Goal: Transaction & Acquisition: Purchase product/service

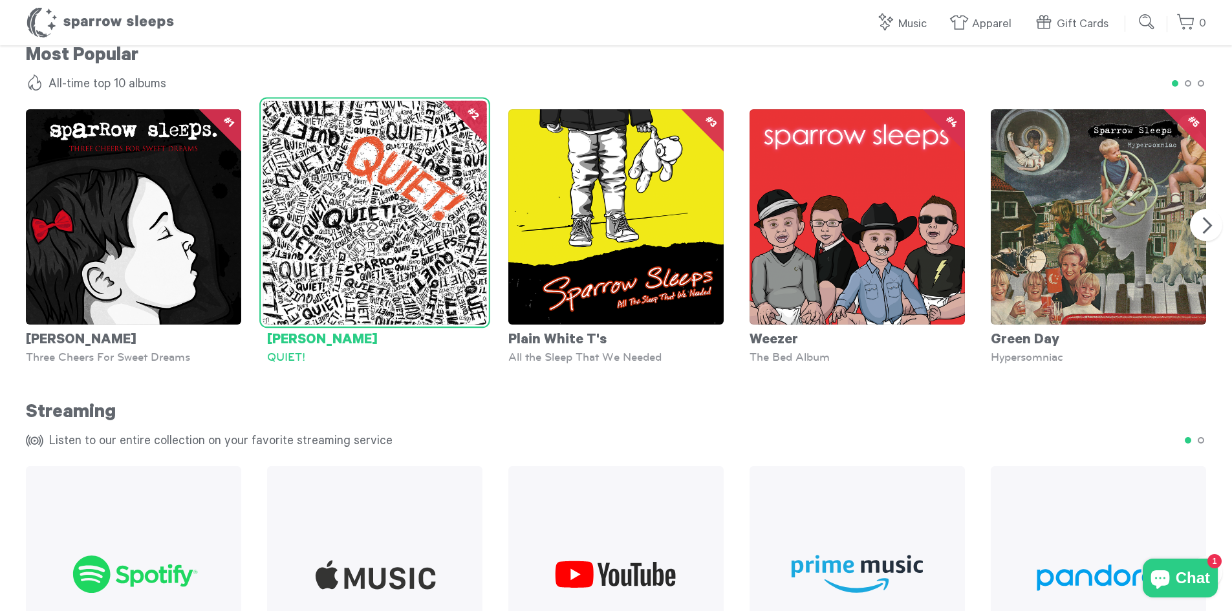
scroll to position [1104, 0]
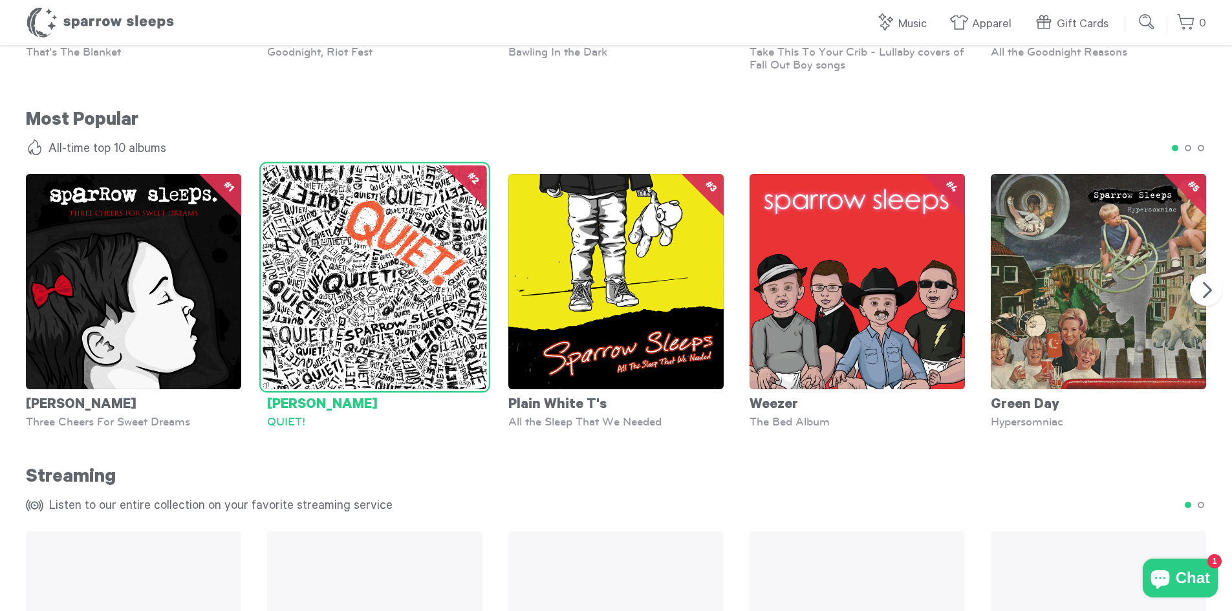
click at [374, 306] on img at bounding box center [375, 278] width 224 height 224
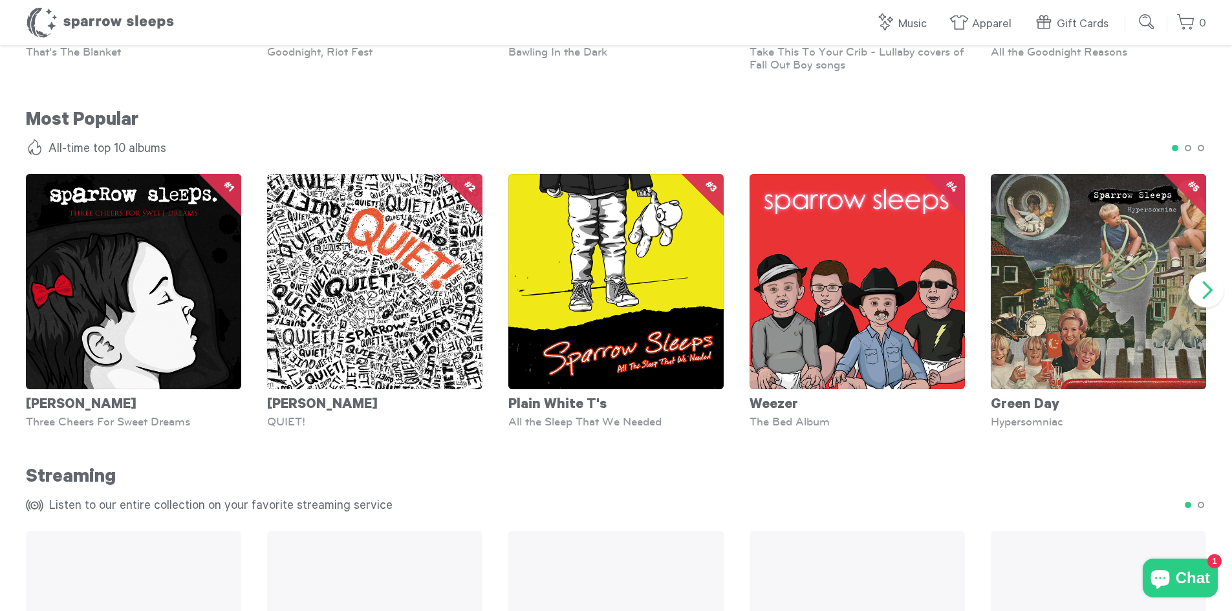
click at [1203, 290] on button "Next" at bounding box center [1206, 290] width 36 height 36
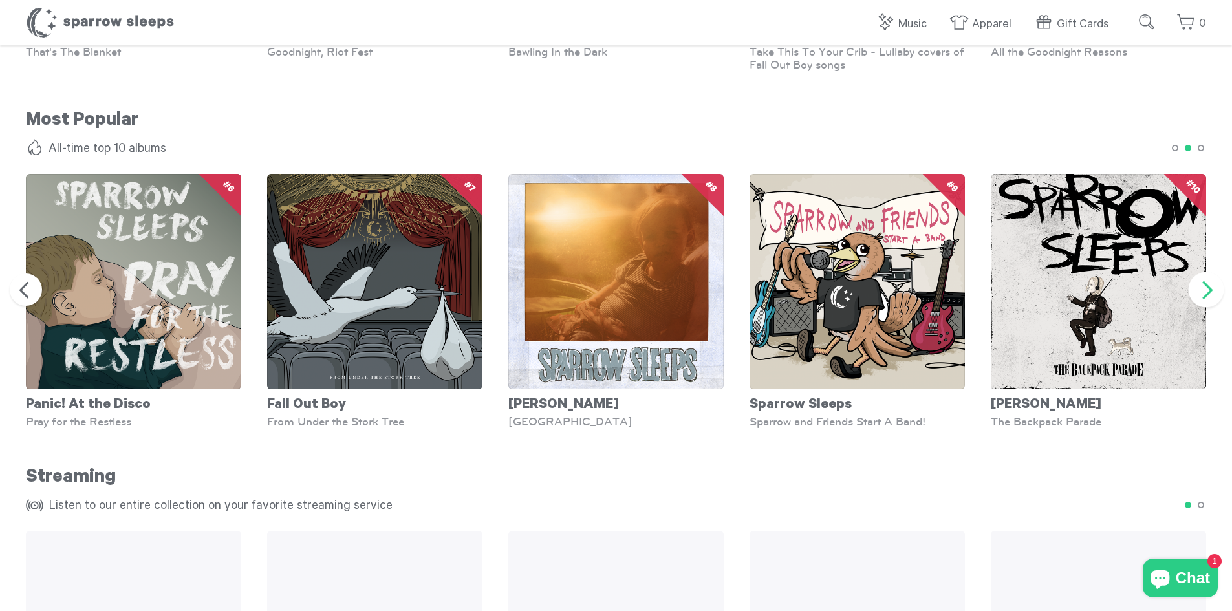
click at [1203, 290] on button "Next" at bounding box center [1206, 290] width 36 height 36
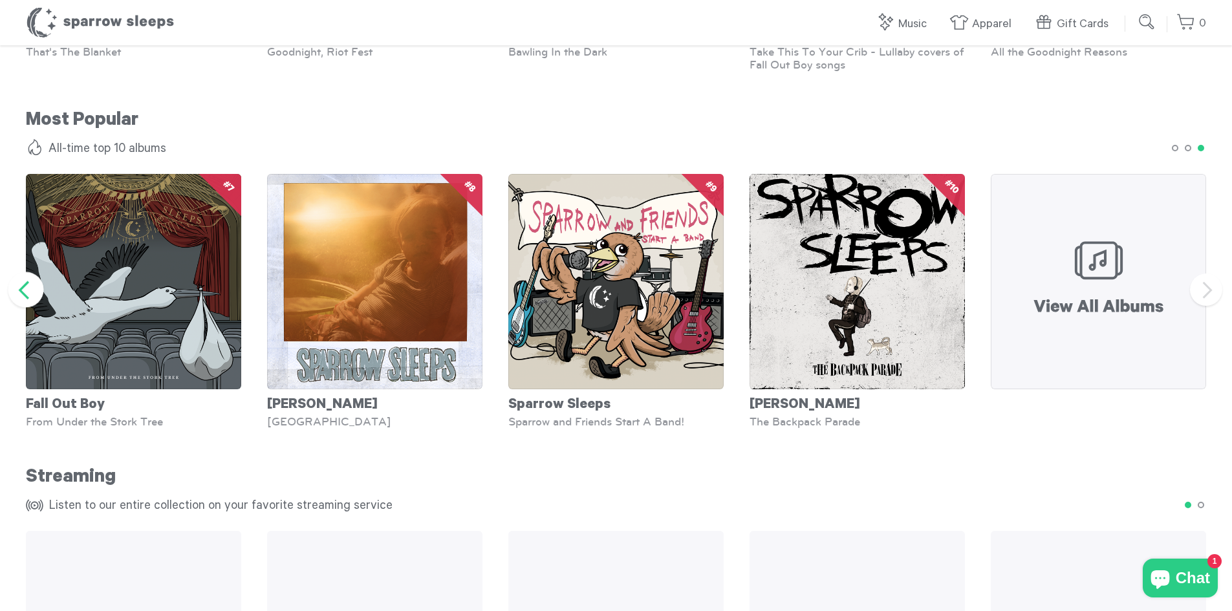
click at [36, 290] on button "Previous" at bounding box center [26, 290] width 36 height 36
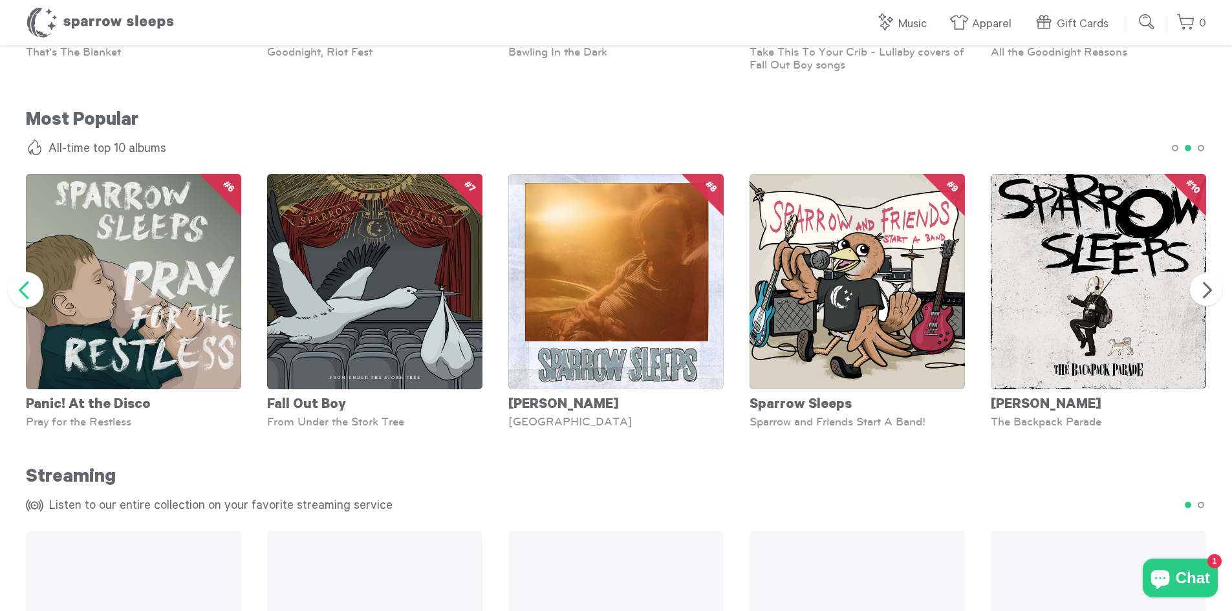
click at [36, 290] on button "Previous" at bounding box center [26, 290] width 36 height 36
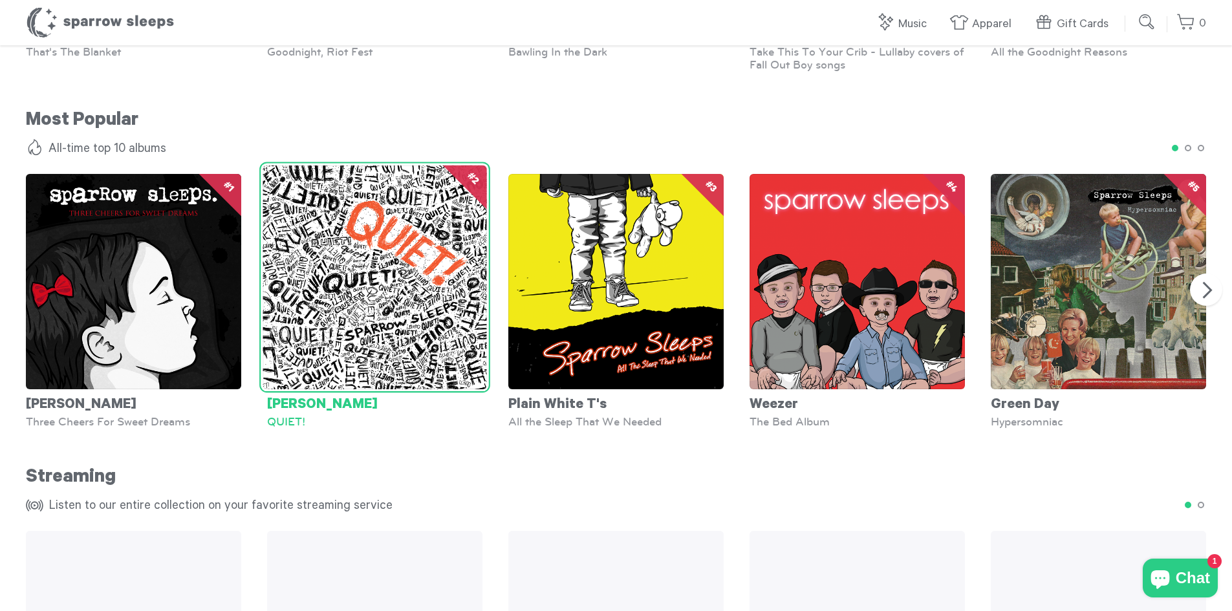
click at [303, 314] on img at bounding box center [375, 278] width 224 height 224
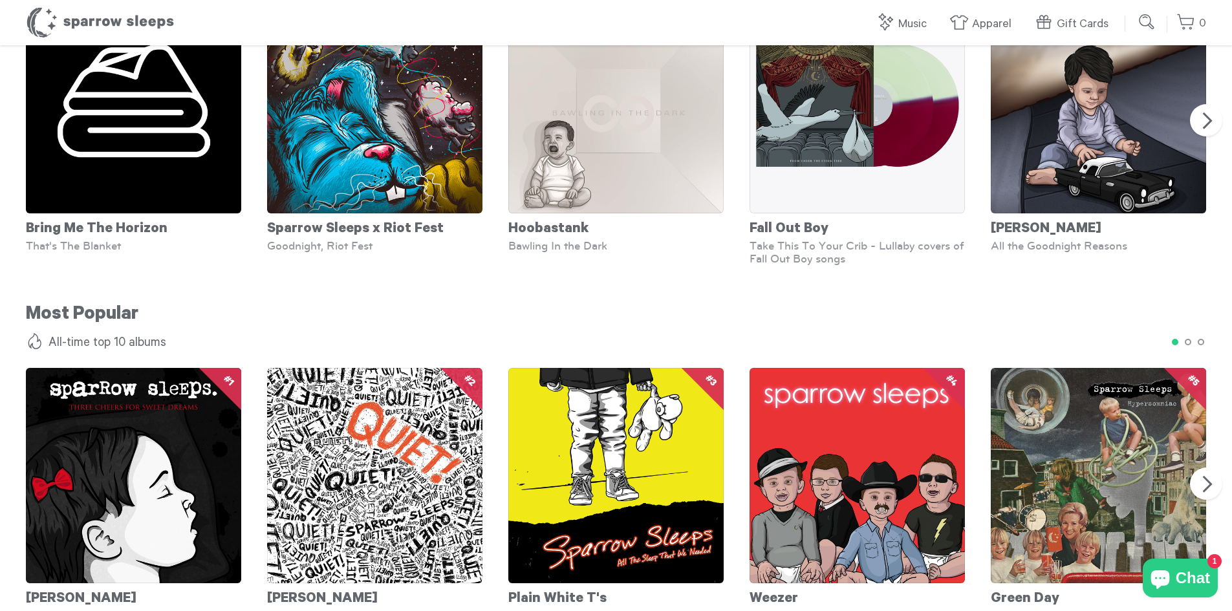
scroll to position [716, 0]
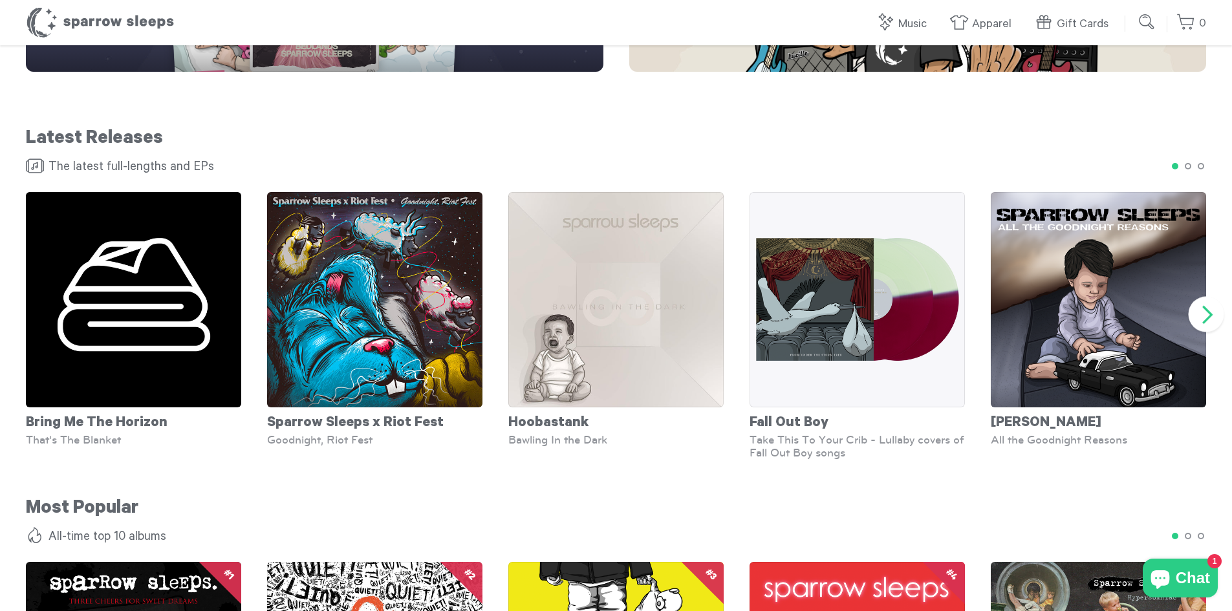
click at [1205, 323] on button "Next" at bounding box center [1206, 314] width 36 height 36
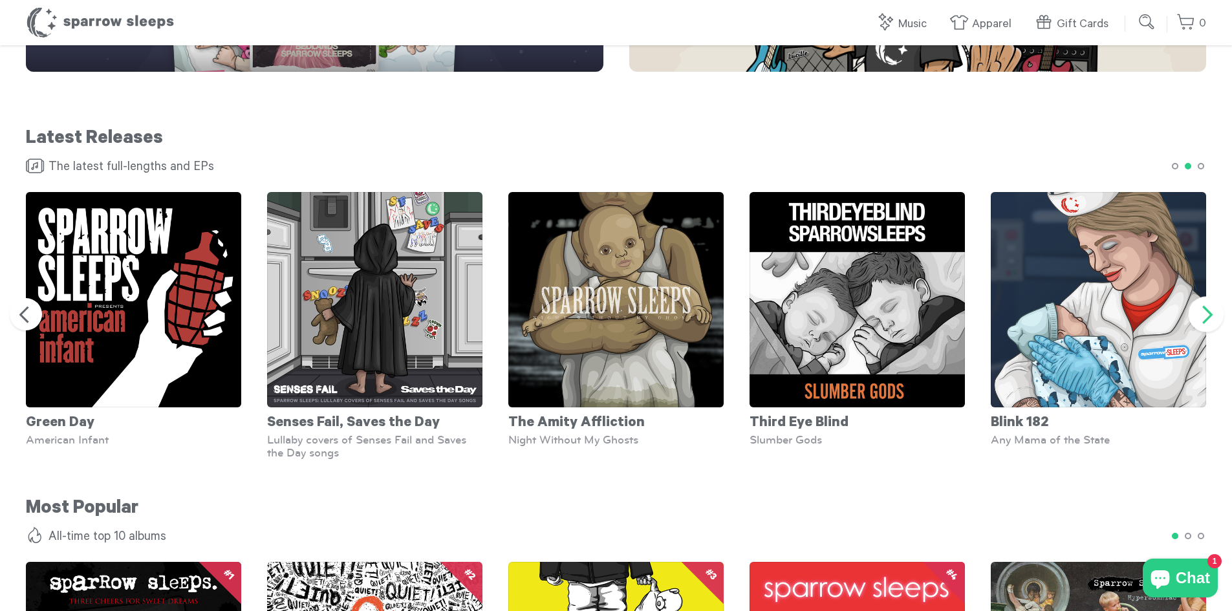
click at [1205, 323] on button "Next" at bounding box center [1206, 314] width 36 height 36
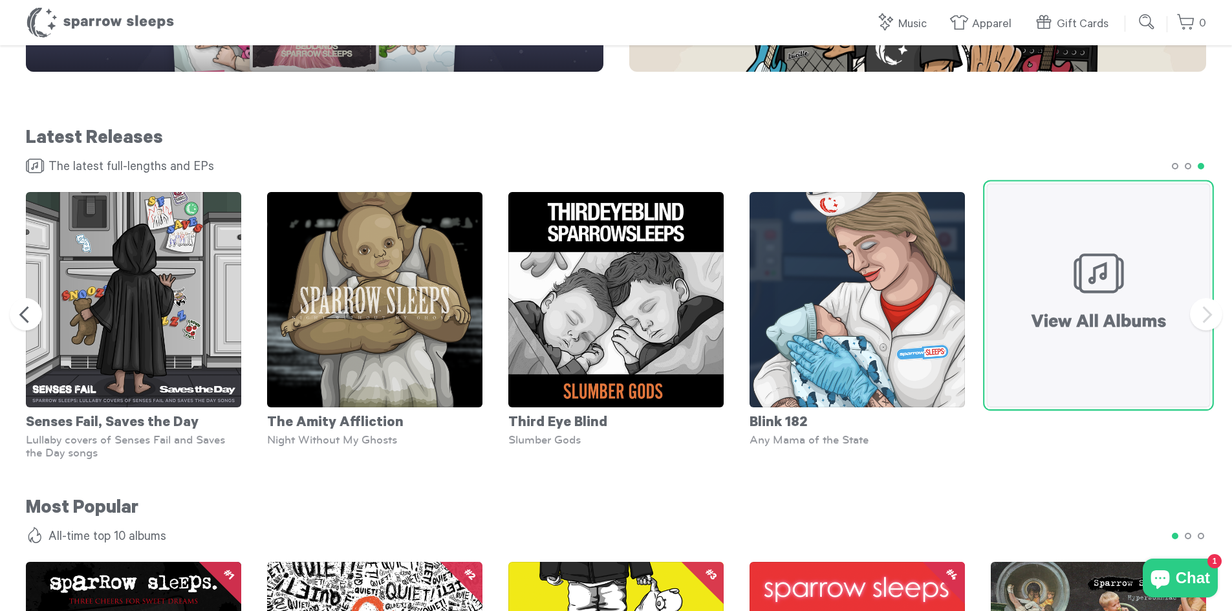
click at [1125, 323] on img at bounding box center [1098, 296] width 224 height 224
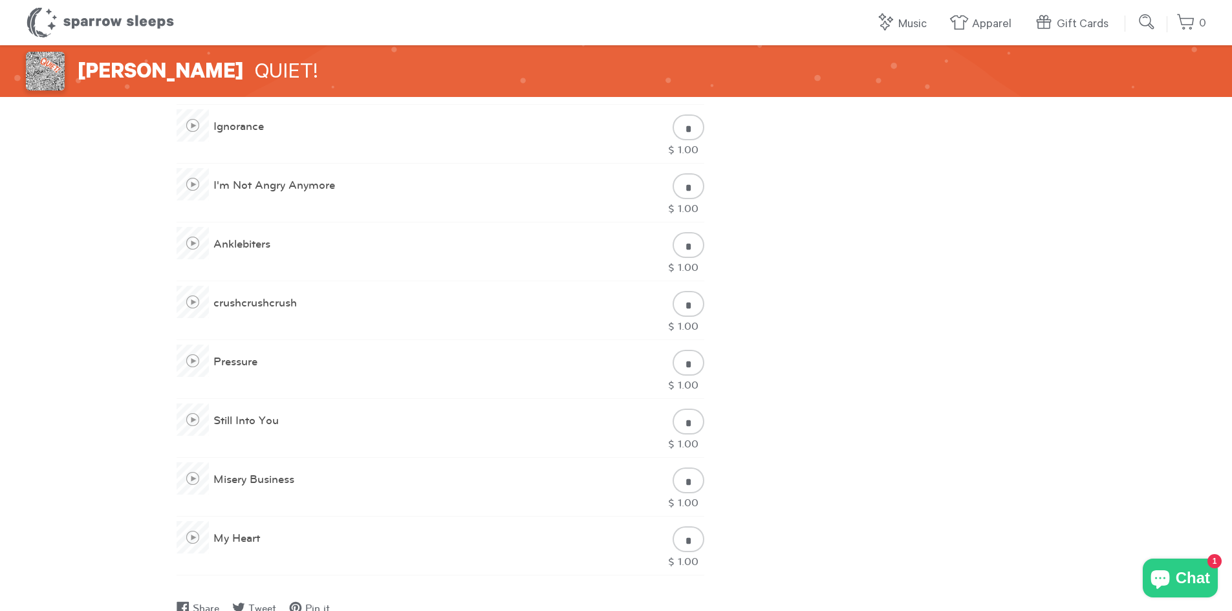
scroll to position [711, 0]
click at [196, 416] on span at bounding box center [193, 414] width 32 height 32
click at [190, 473] on span at bounding box center [193, 473] width 32 height 32
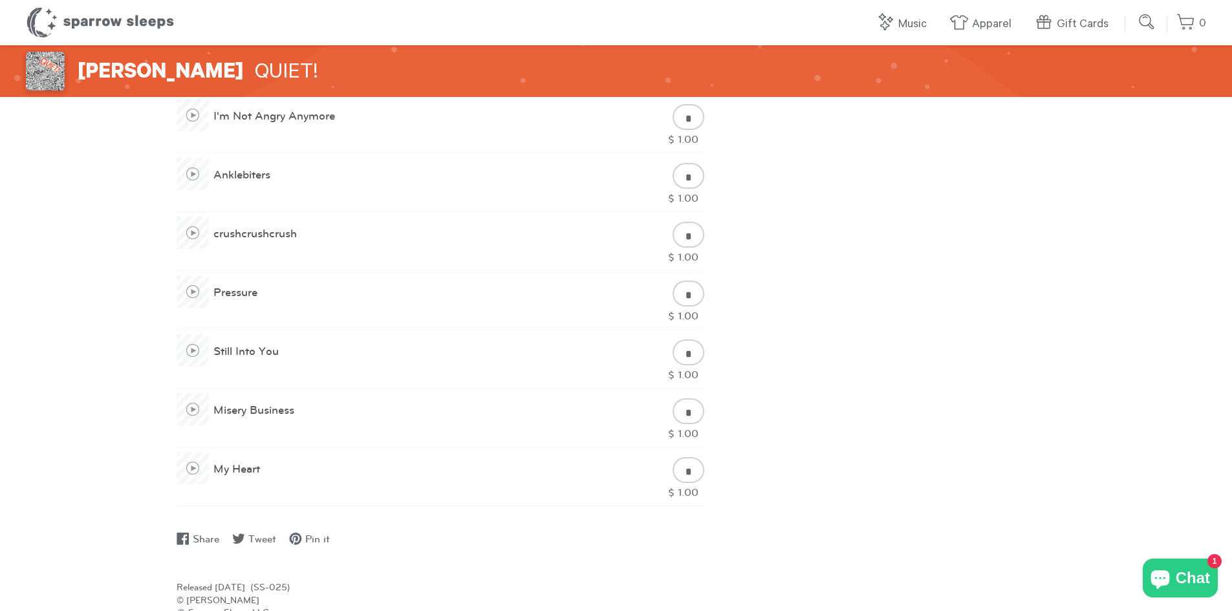
scroll to position [776, 0]
click at [183, 352] on span at bounding box center [193, 349] width 32 height 32
click at [191, 352] on span at bounding box center [193, 349] width 14 height 14
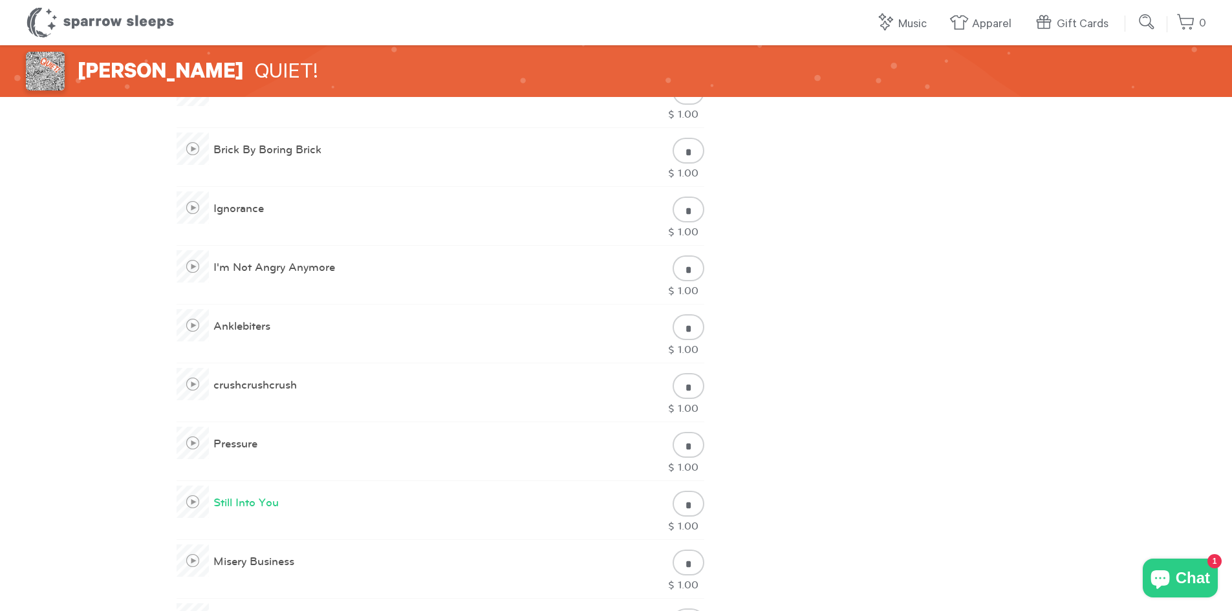
scroll to position [647, 0]
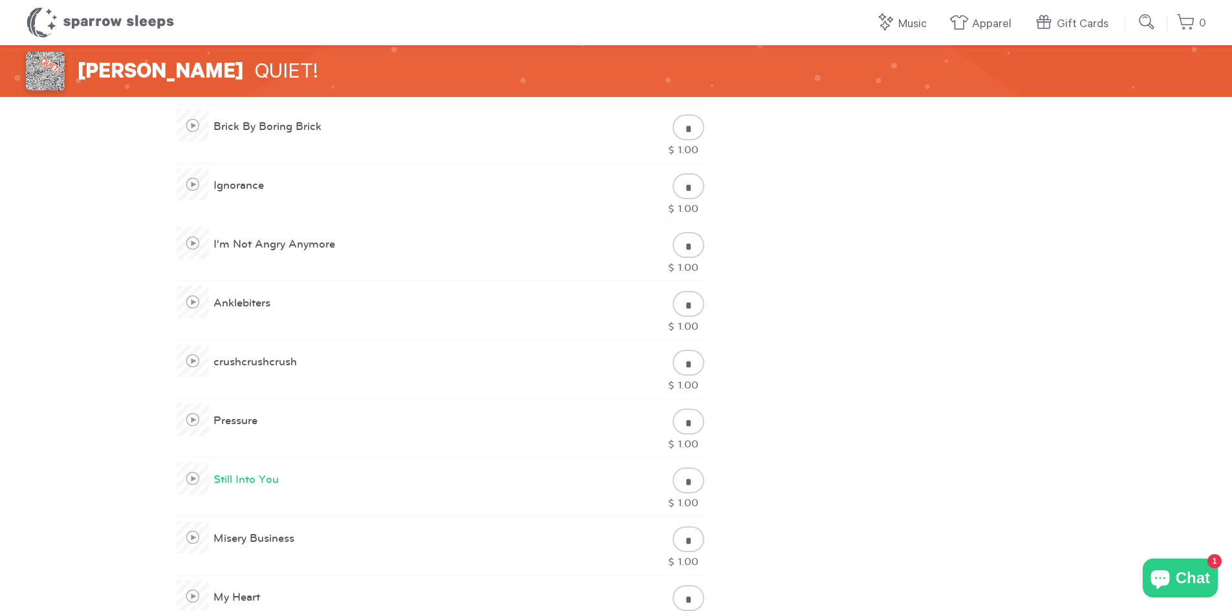
click at [116, 477] on div "Paramore QUIET! 10 Songs • 51 min 31 sec Paramore QUIET! Lullaby covers of your…" at bounding box center [616, 279] width 1232 height 1761
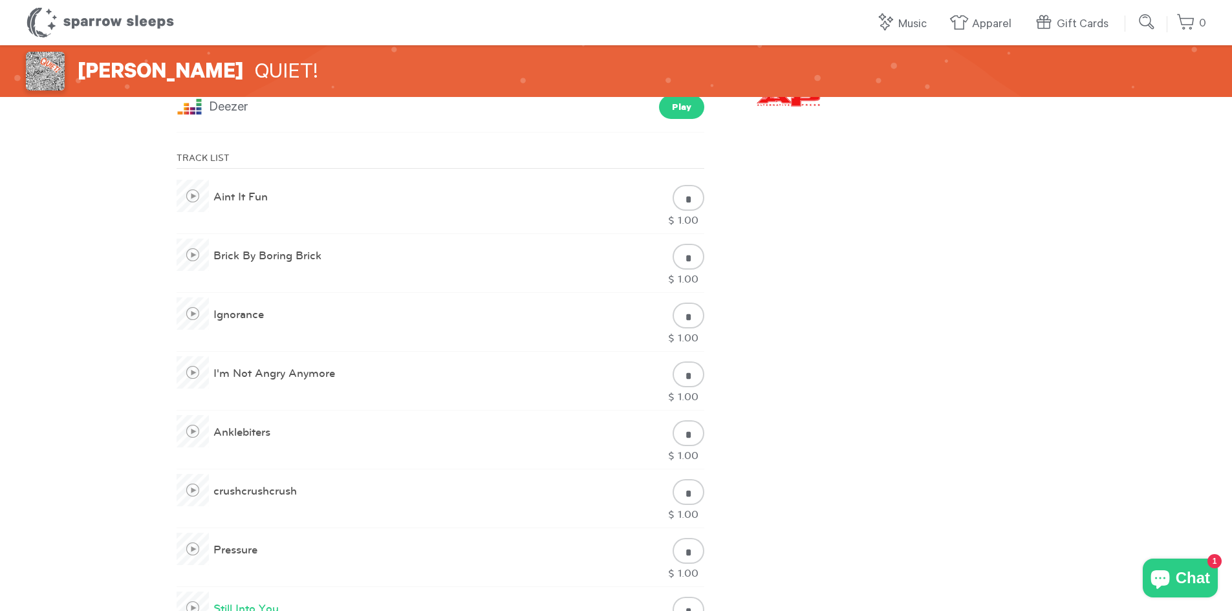
scroll to position [711, 0]
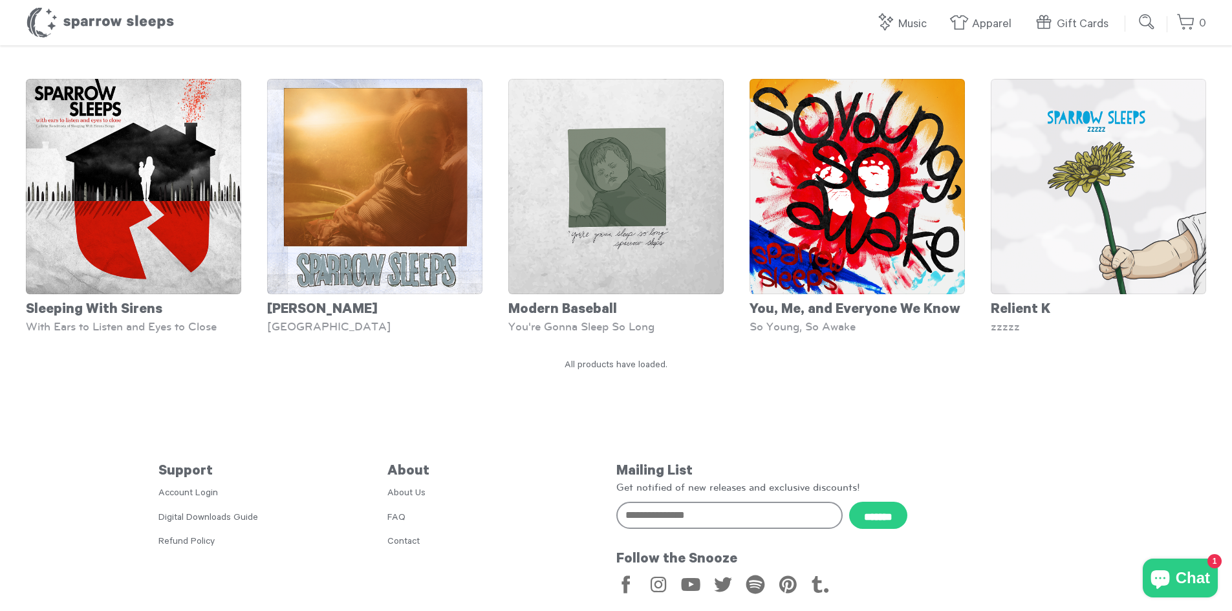
scroll to position [6060, 0]
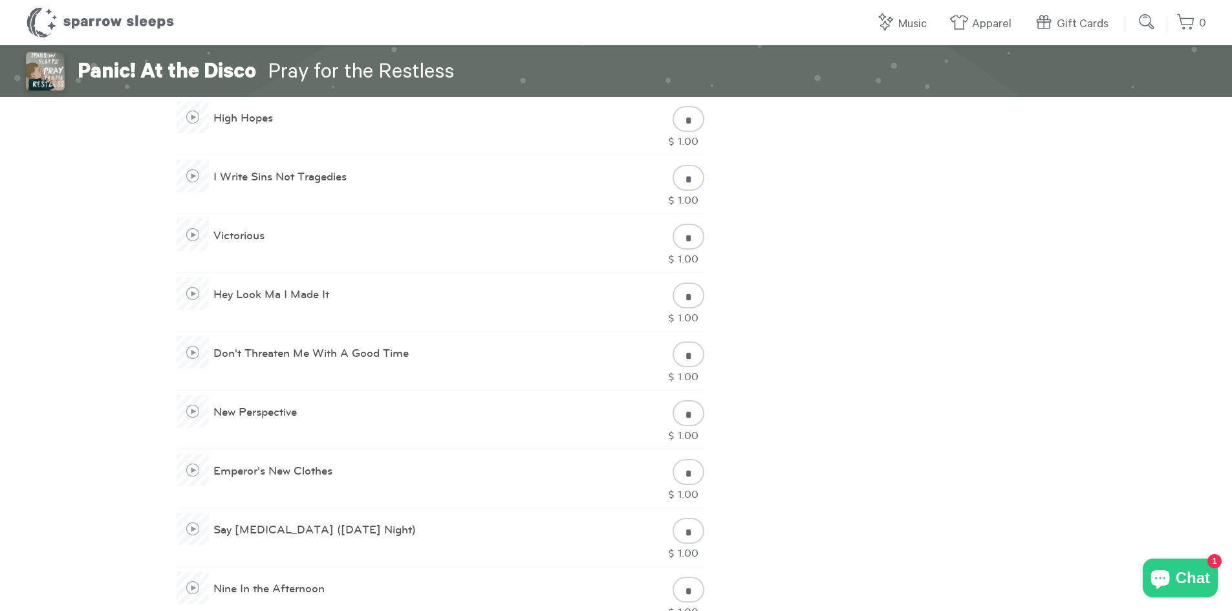
scroll to position [711, 0]
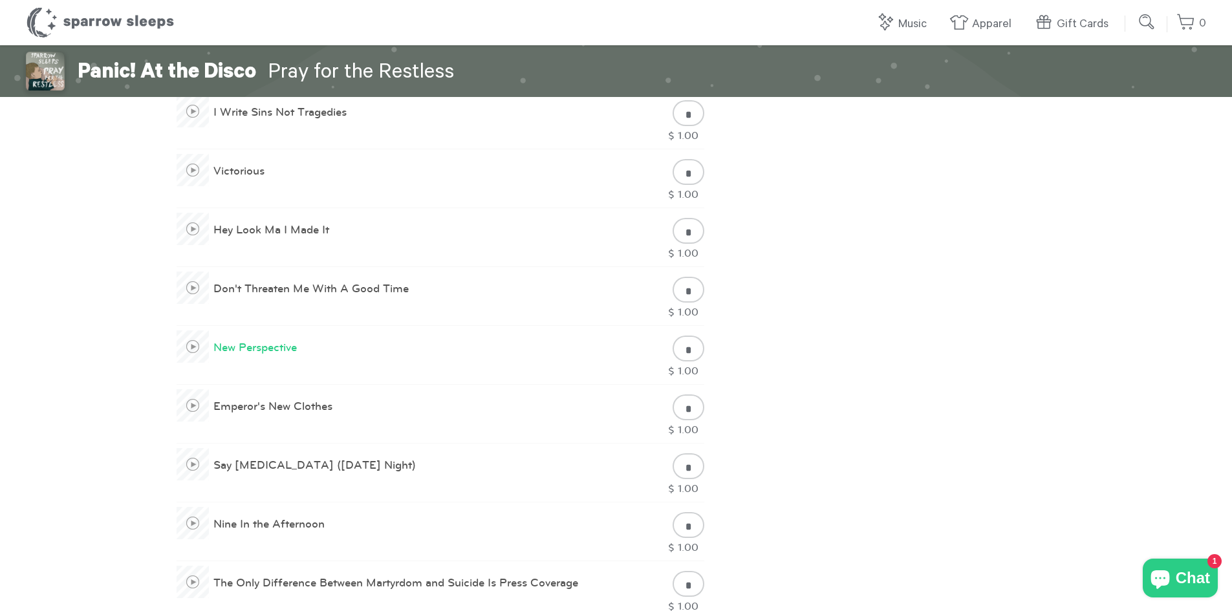
click at [190, 346] on span at bounding box center [193, 346] width 32 height 32
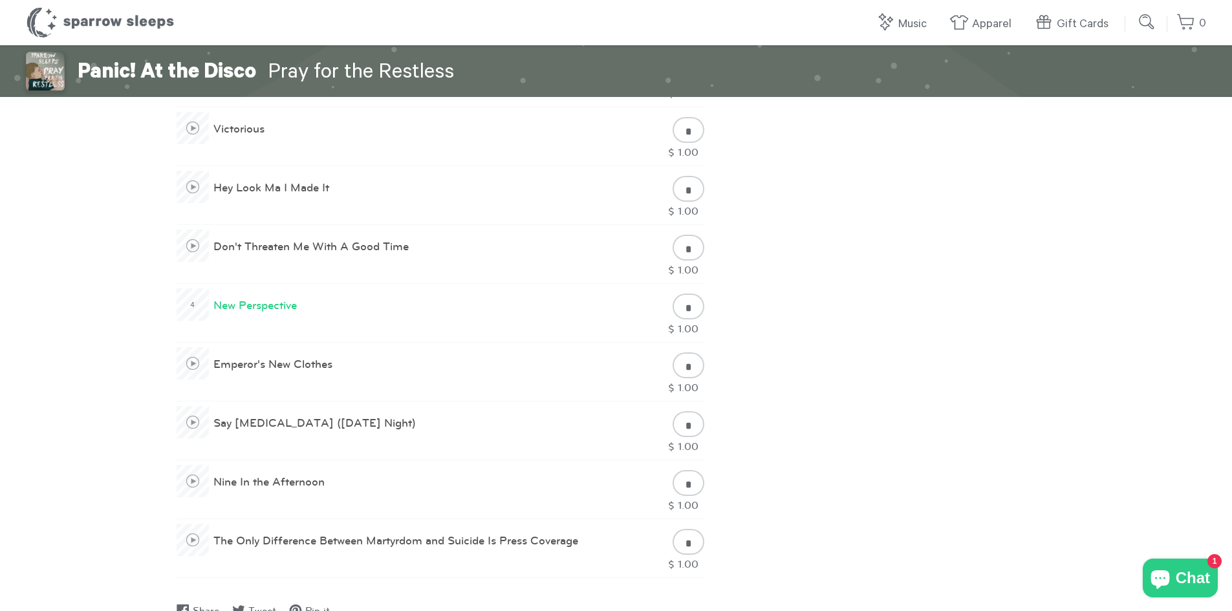
scroll to position [776, 0]
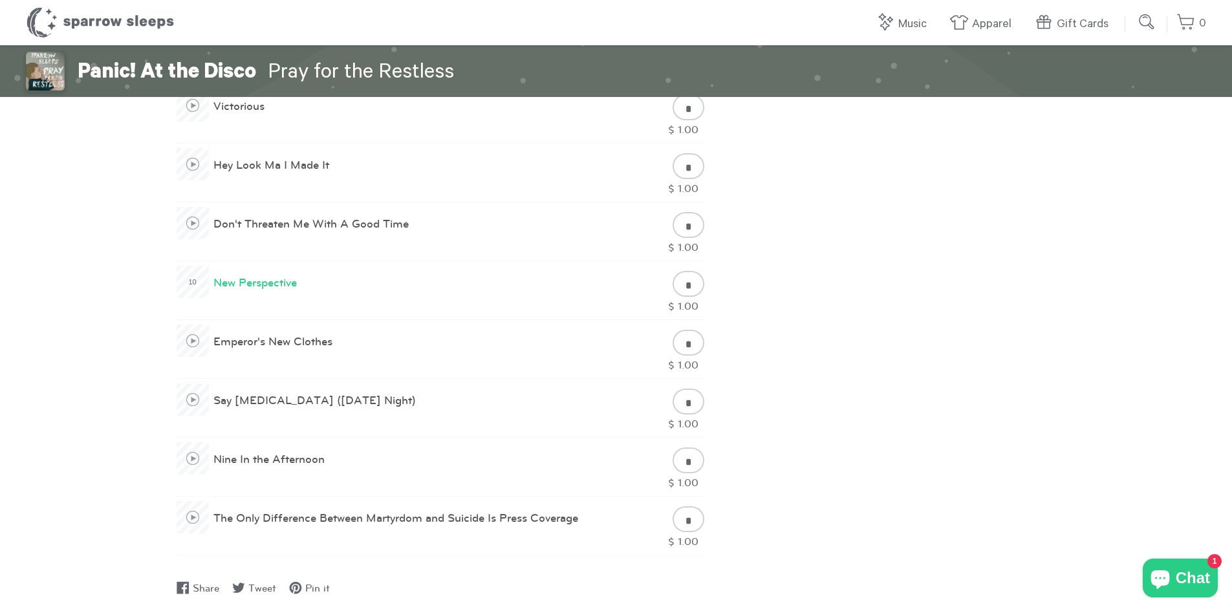
click at [115, 319] on div "**********" at bounding box center [616, 175] width 1232 height 1812
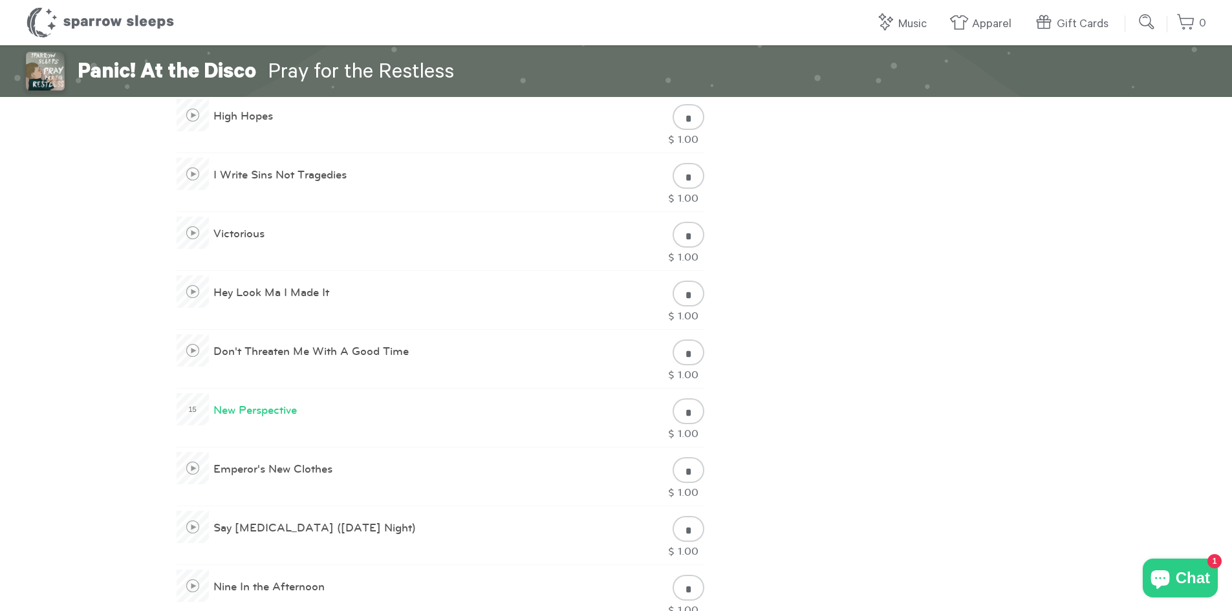
scroll to position [711, 0]
